Goal: Task Accomplishment & Management: Complete application form

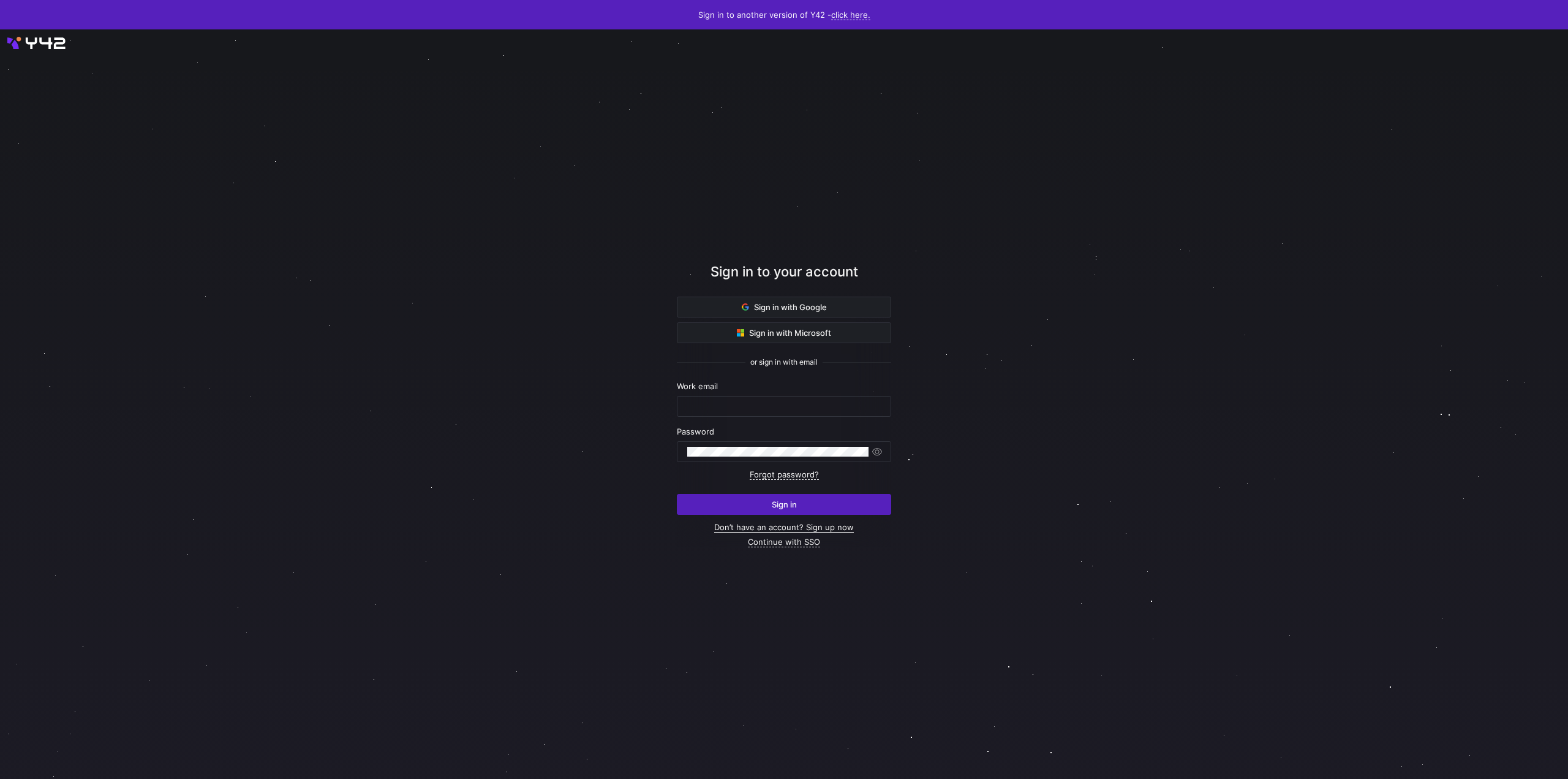
type input "[EMAIL_ADDRESS][DOMAIN_NAME]"
click at [778, 522] on link "Don’t have an account? Sign up now" at bounding box center [784, 527] width 140 height 11
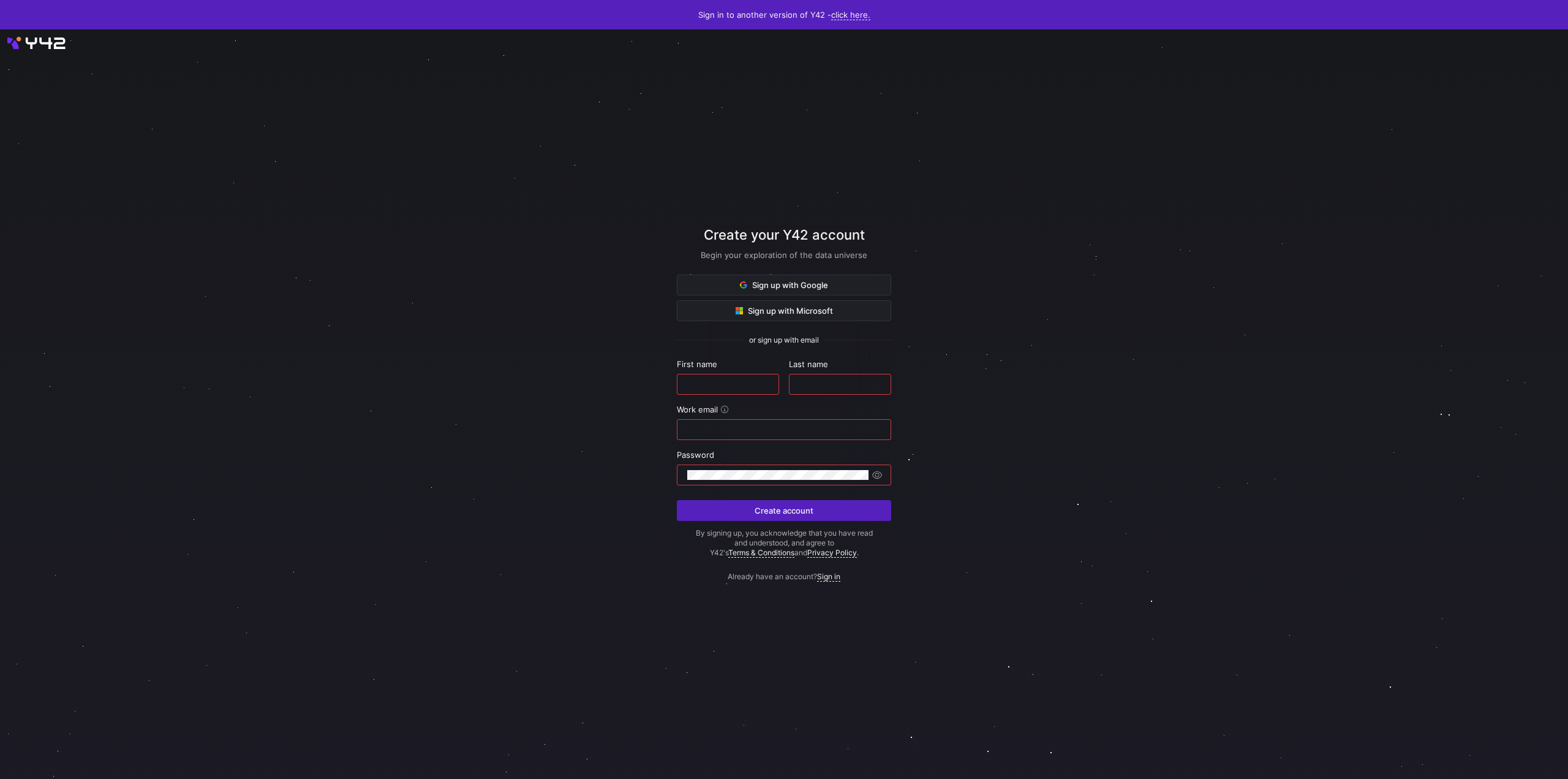
click at [555, 460] on div at bounding box center [784, 404] width 1420 height 693
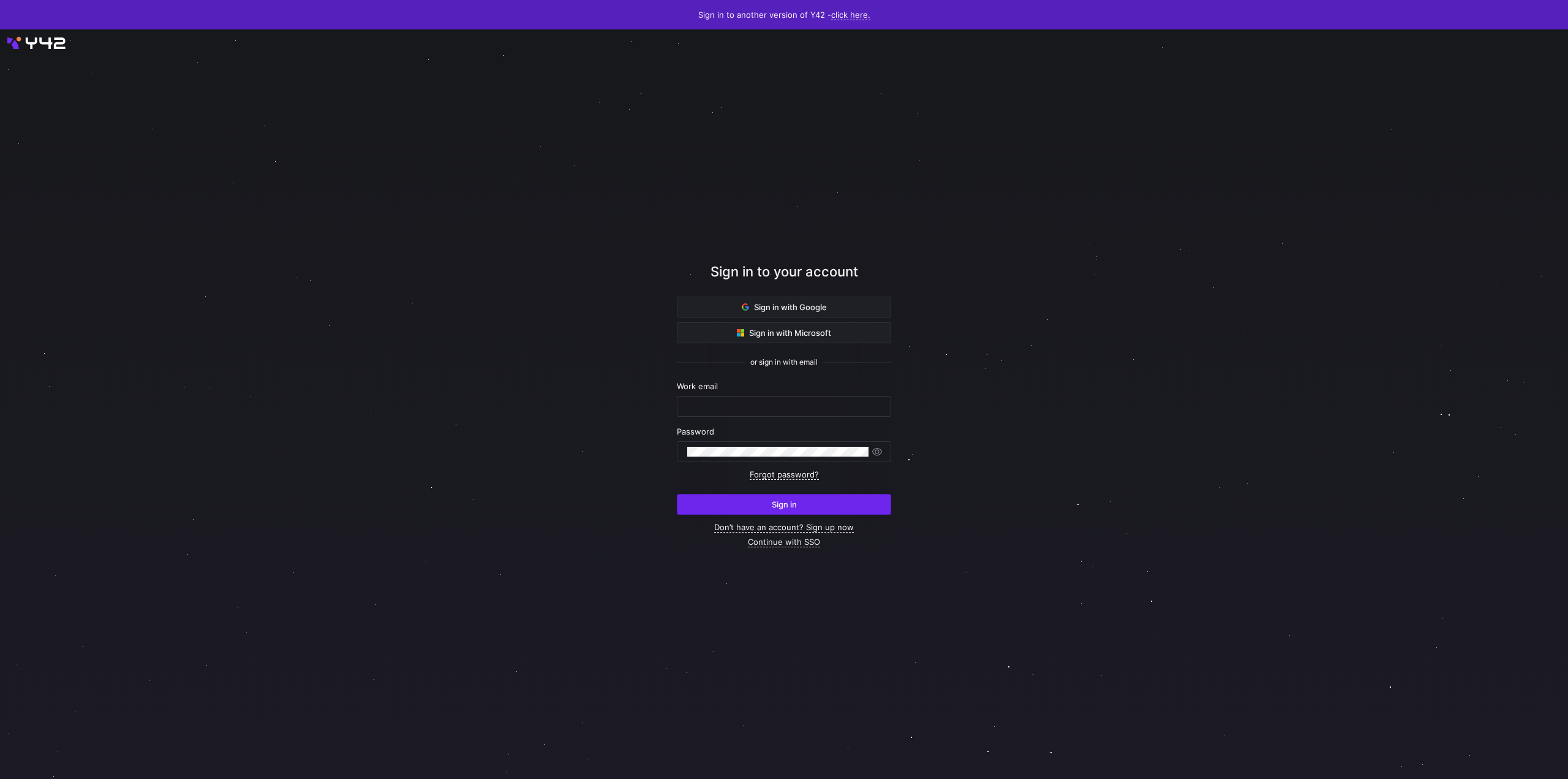
type input "[EMAIL_ADDRESS][DOMAIN_NAME]"
click at [780, 511] on span "submit" at bounding box center [783, 504] width 213 height 19
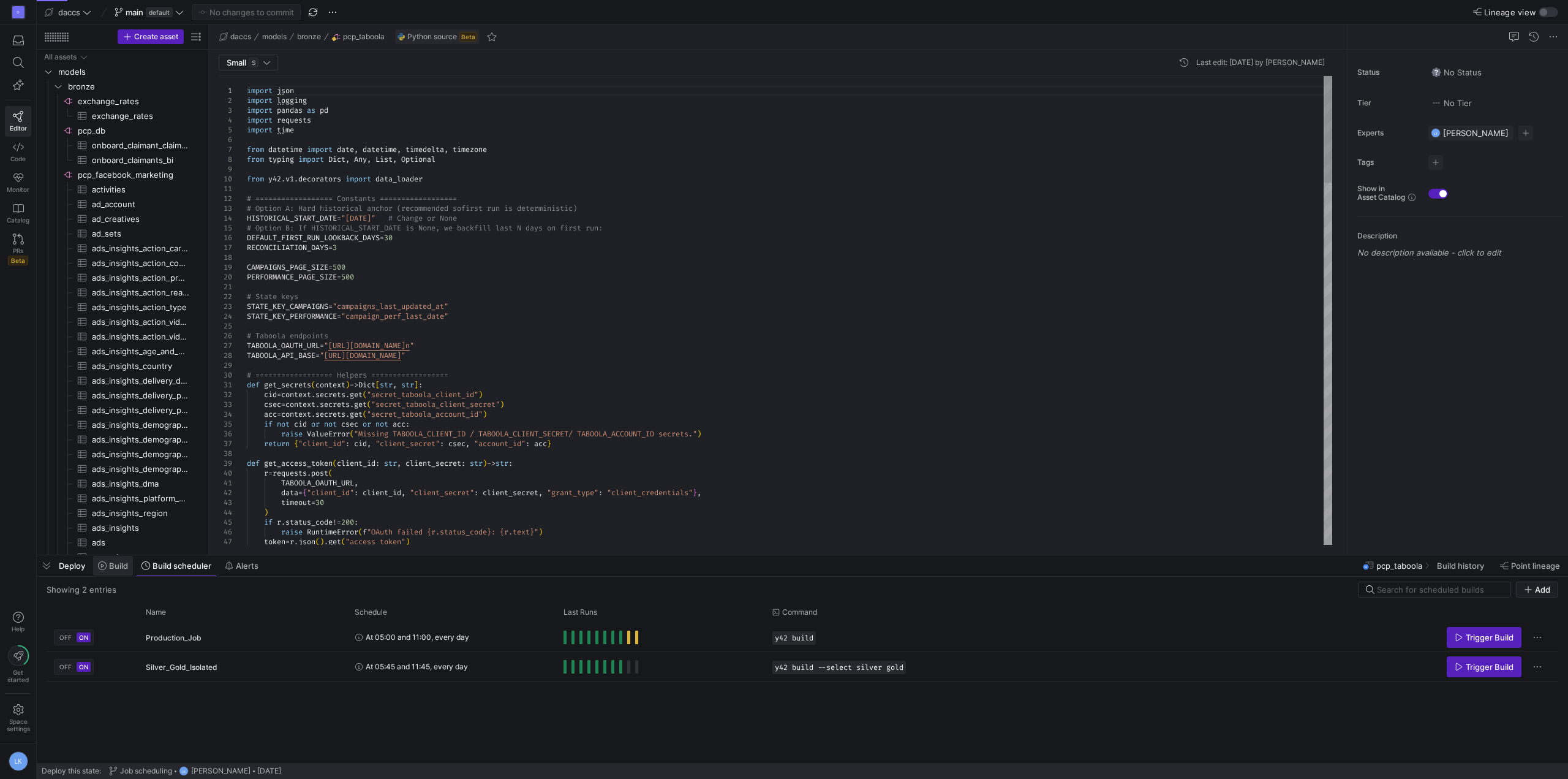
click at [119, 571] on span at bounding box center [112, 565] width 40 height 19
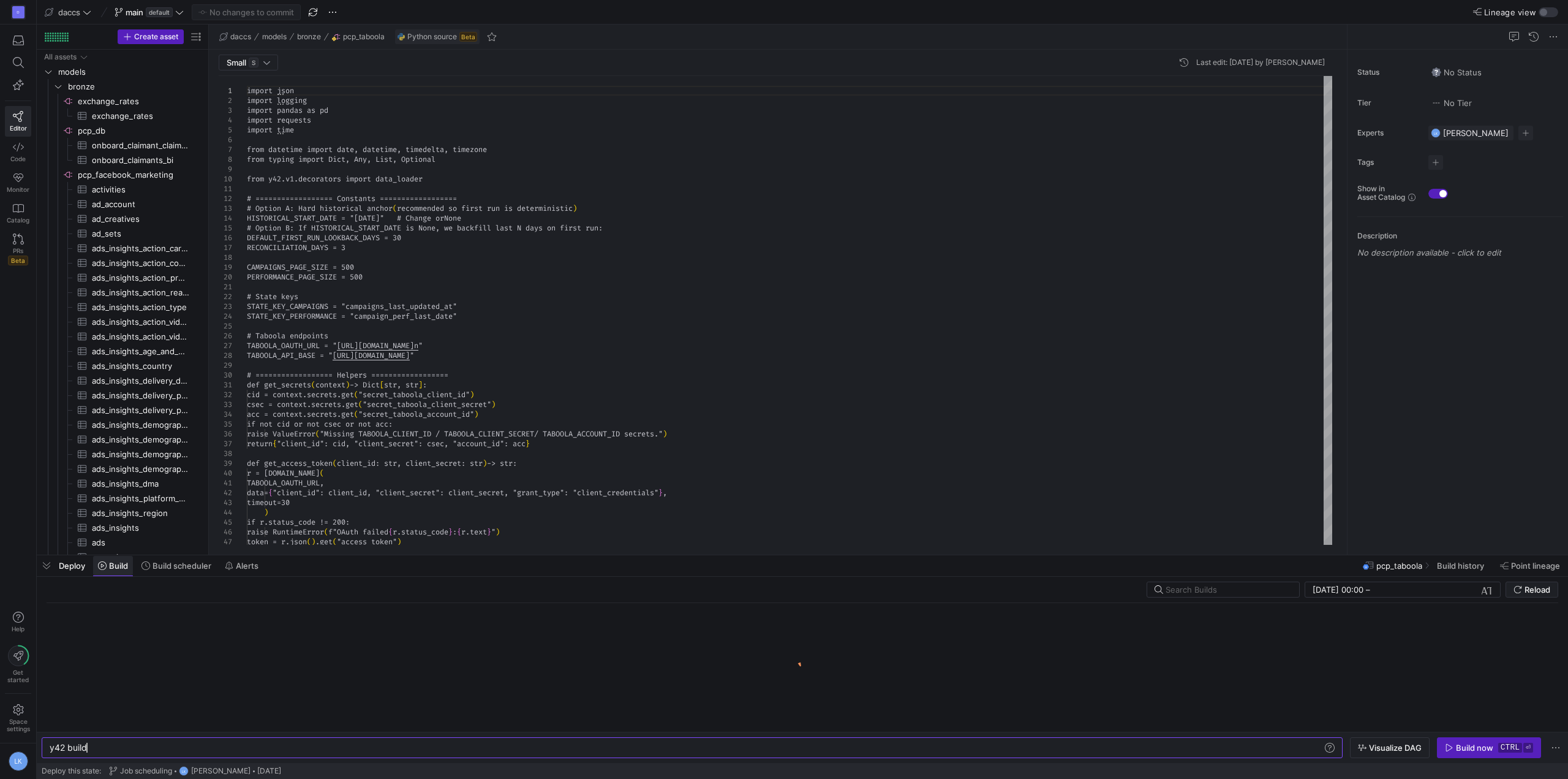
scroll to position [0, 37]
